Goal: Check status: Check status

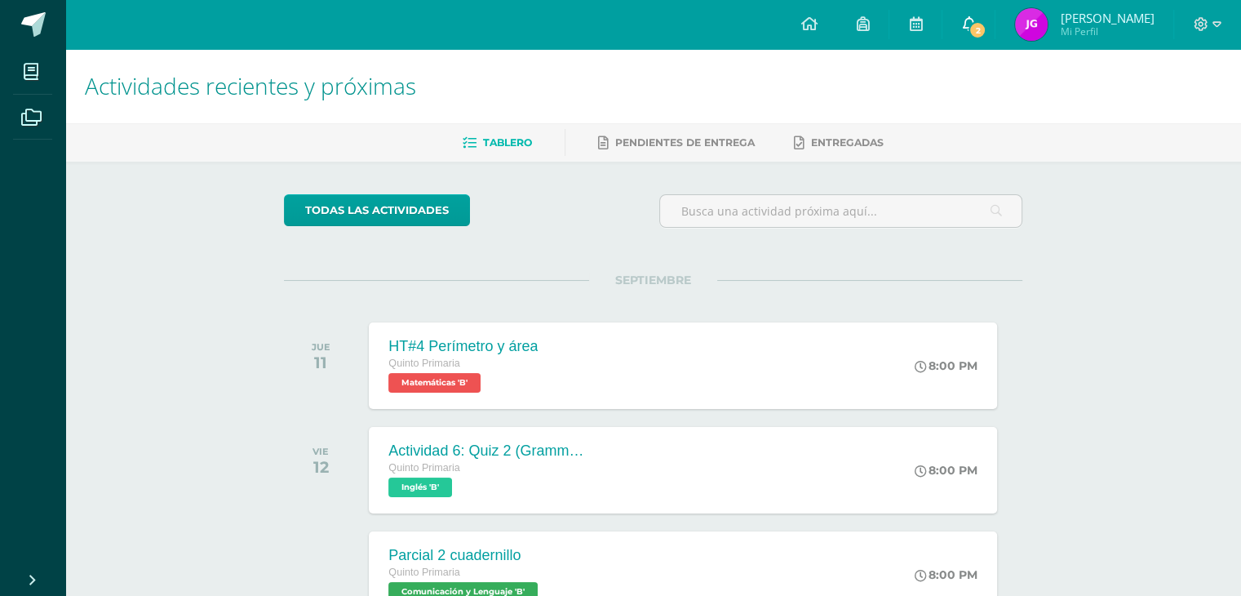
click at [987, 27] on span "2" at bounding box center [978, 30] width 18 height 18
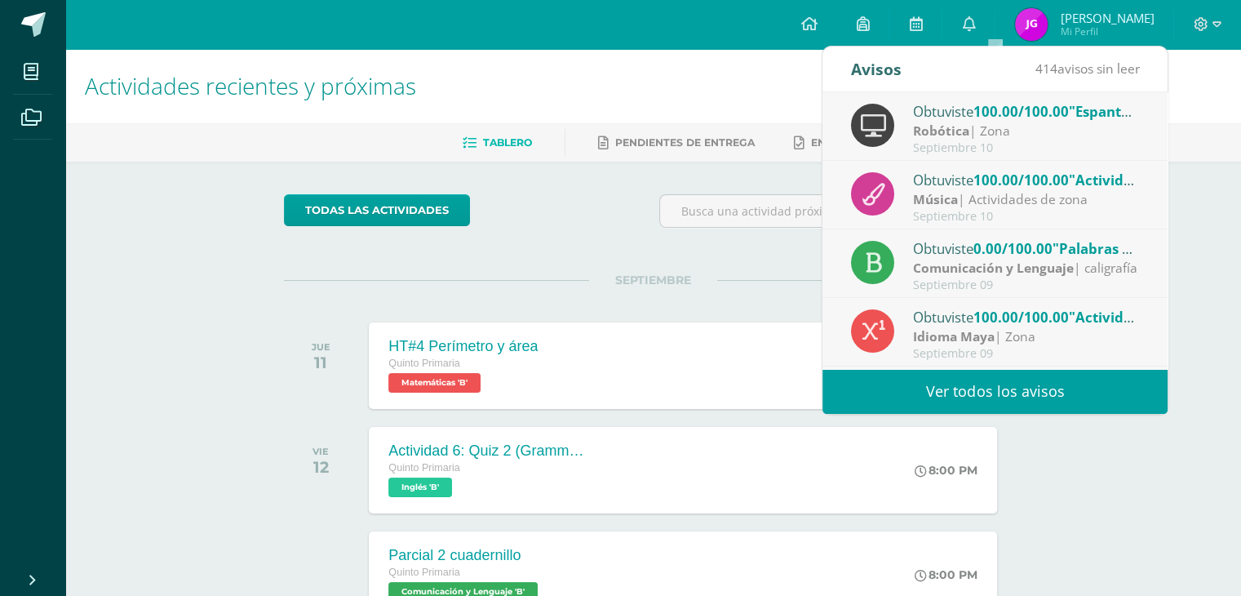
scroll to position [82, 0]
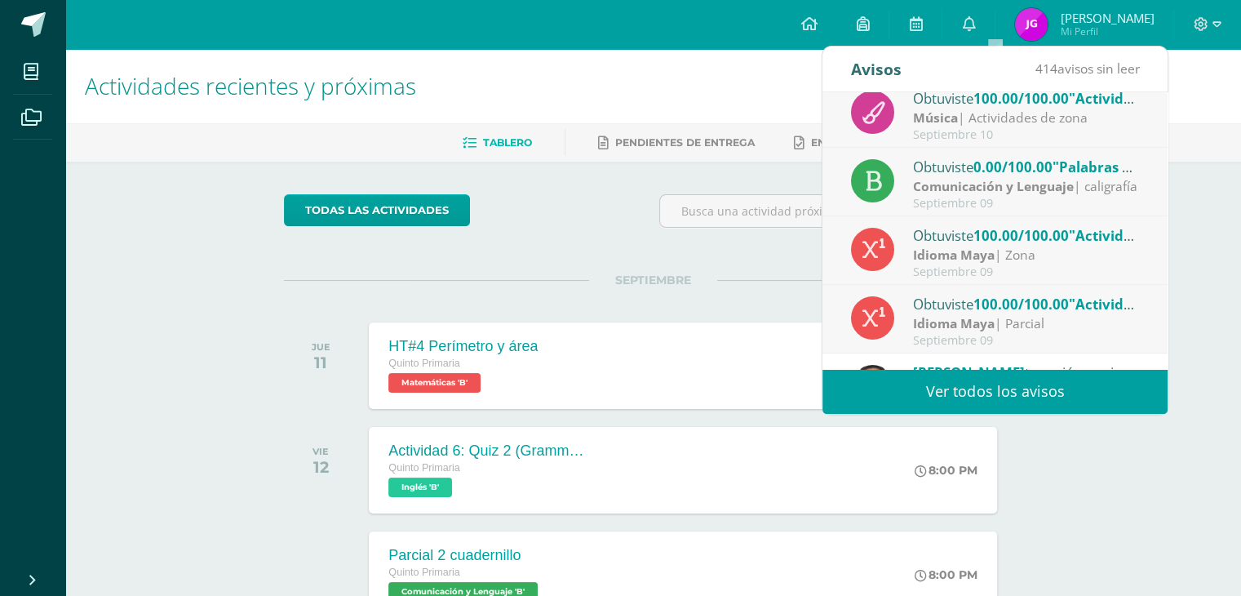
click at [1200, 165] on div "Actividades recientes y próximas Tablero Pendientes de entrega Entregadas todas…" at bounding box center [653, 541] width 1176 height 985
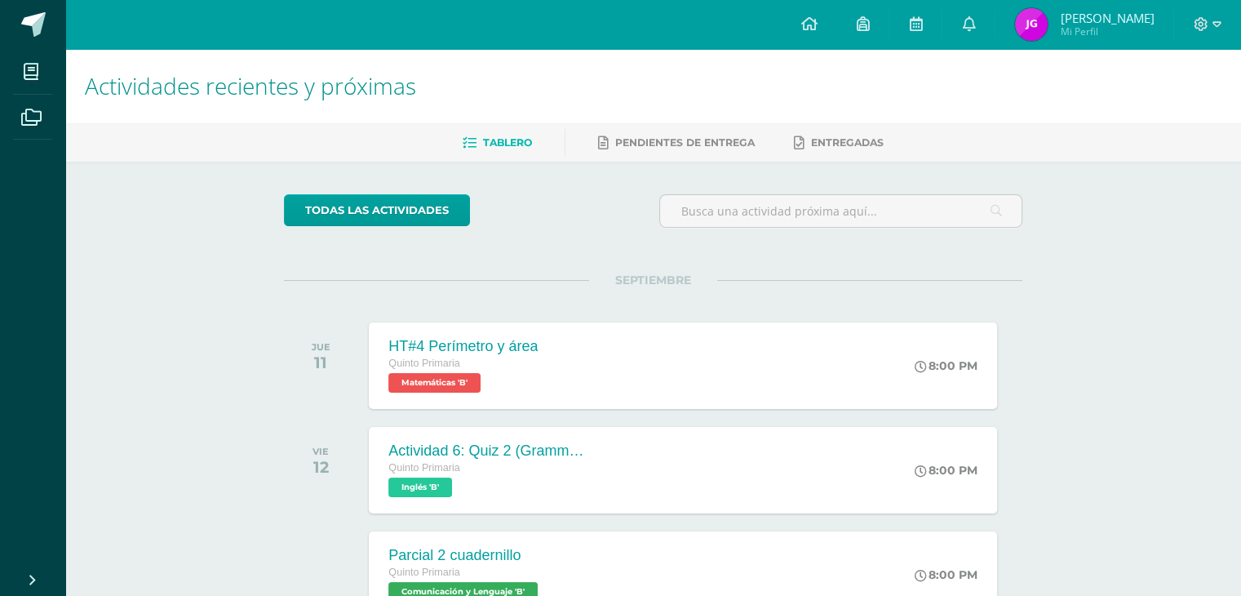
click at [1118, 43] on link "[PERSON_NAME] Mi Perfil" at bounding box center [1085, 24] width 178 height 49
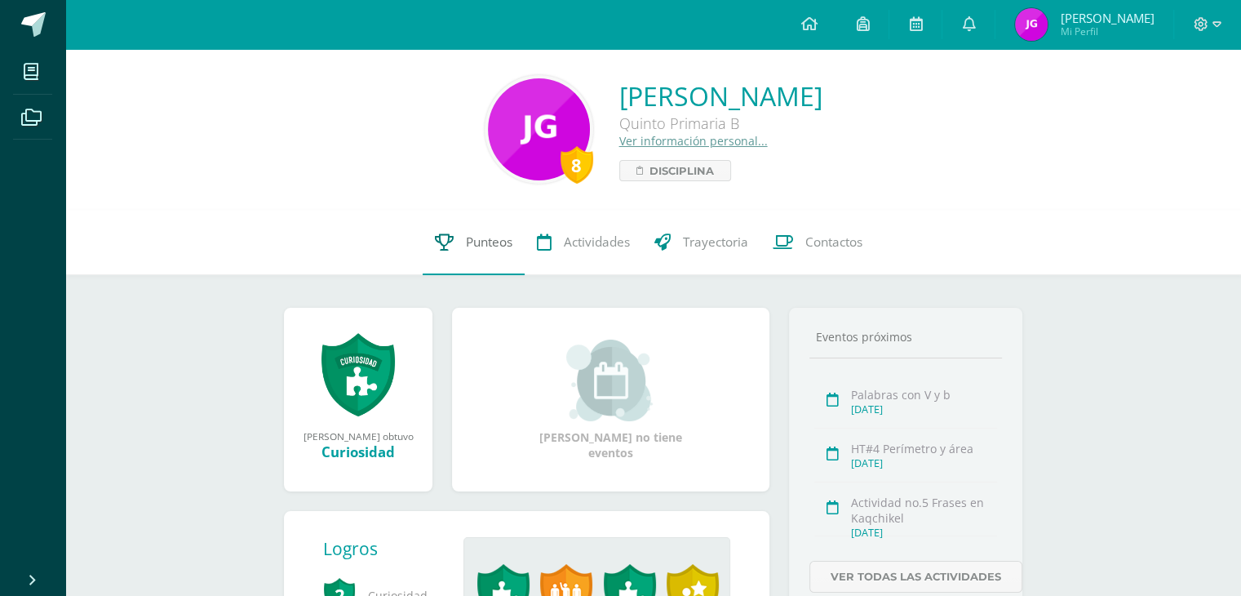
click at [488, 245] on span "Punteos" at bounding box center [489, 241] width 47 height 17
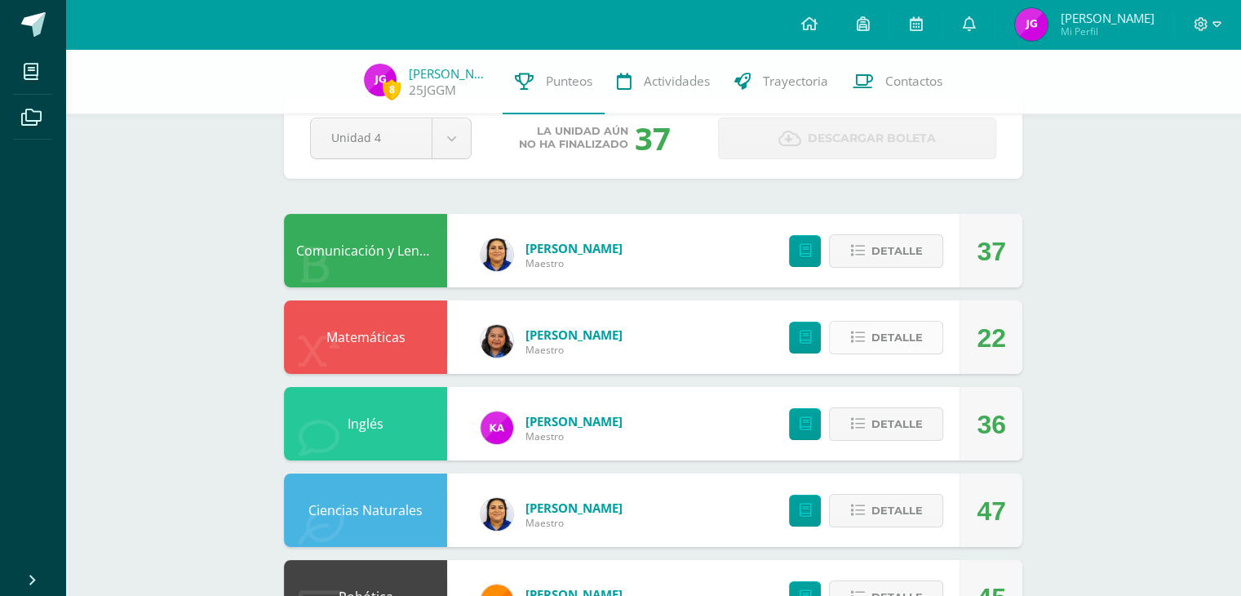
scroll to position [82, 0]
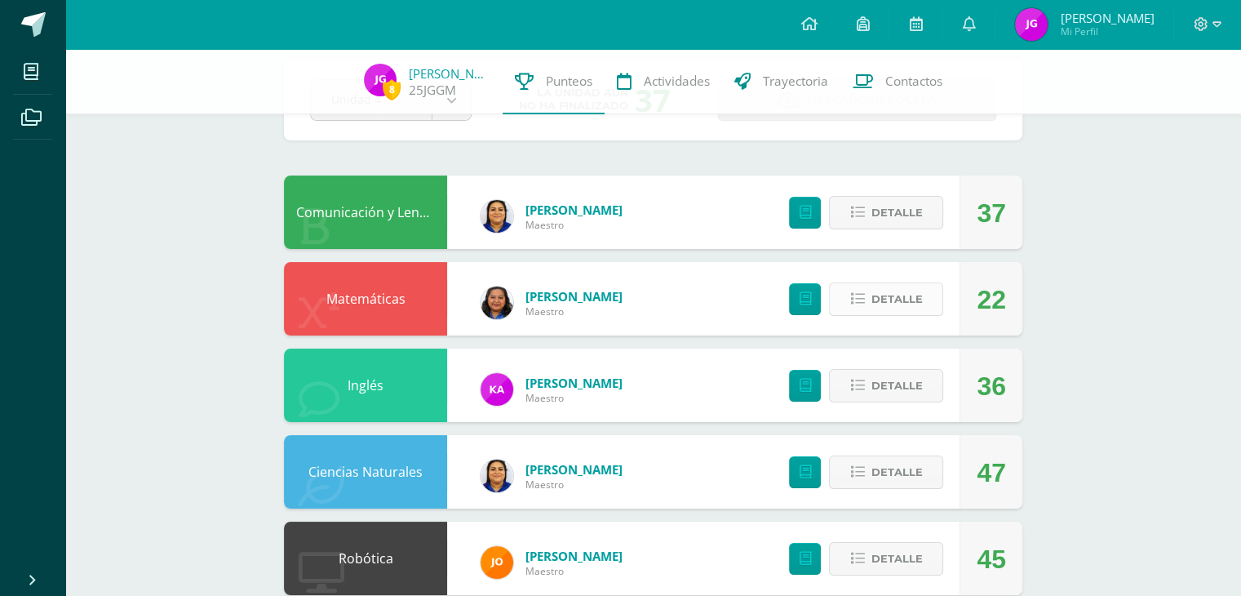
click at [886, 299] on span "Detalle" at bounding box center [896, 299] width 51 height 30
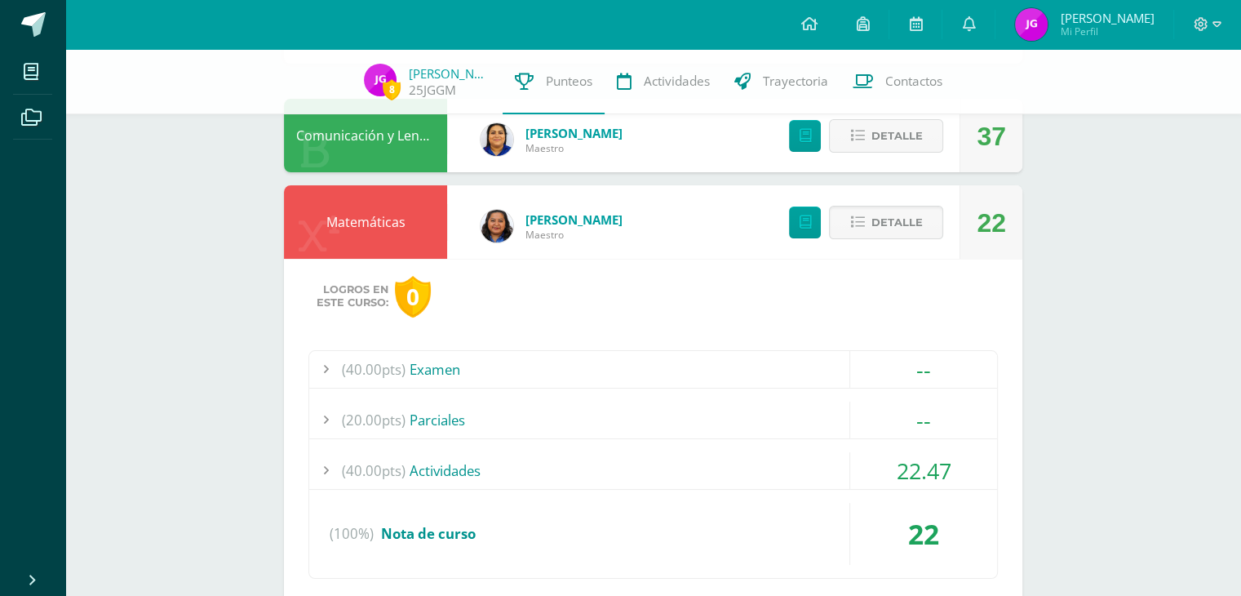
scroll to position [245, 0]
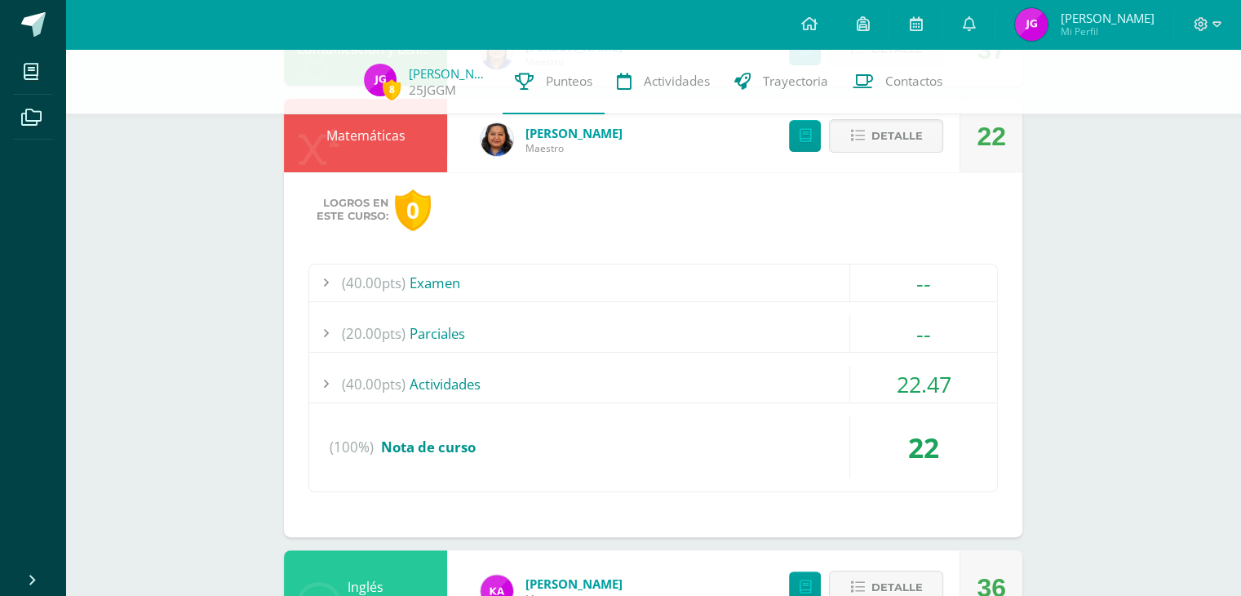
click at [916, 393] on div "22.47" at bounding box center [923, 384] width 147 height 37
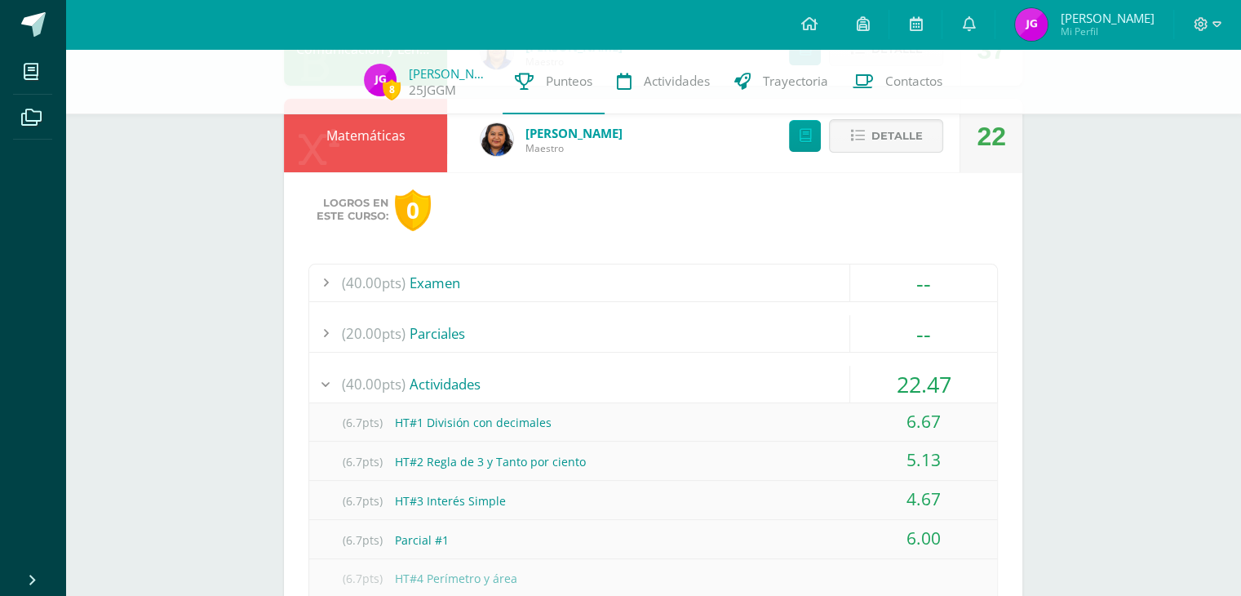
click at [914, 386] on div "22.47" at bounding box center [923, 384] width 147 height 37
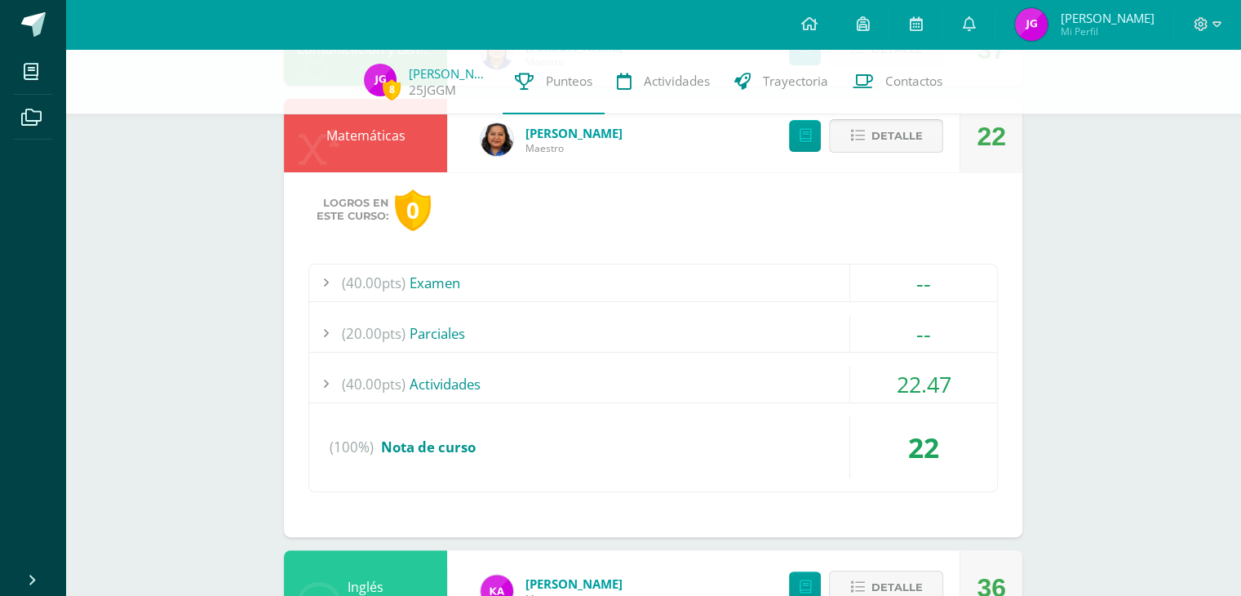
click at [909, 147] on span "Detalle" at bounding box center [896, 136] width 51 height 30
